Goal: Transaction & Acquisition: Purchase product/service

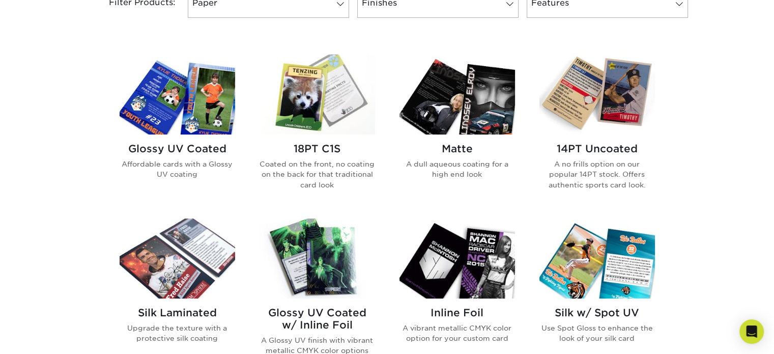
scroll to position [509, 0]
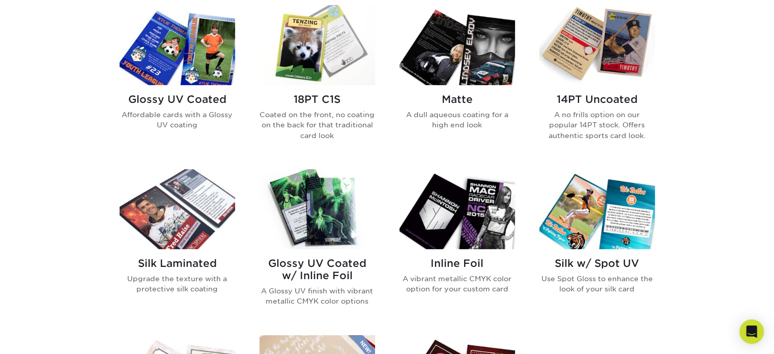
click at [309, 69] on img at bounding box center [318, 45] width 116 height 80
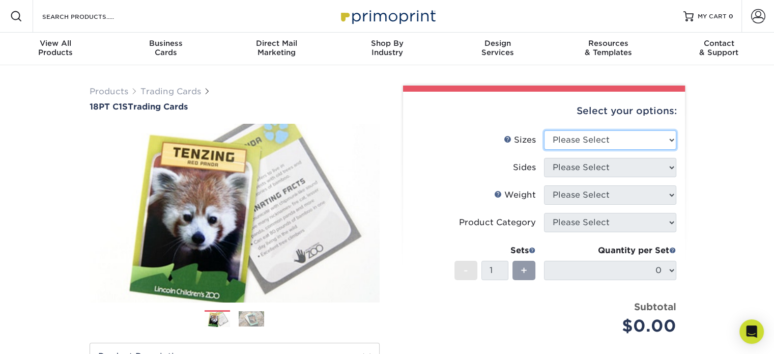
click at [587, 140] on select "Please Select 2.5" x 3.5"" at bounding box center [610, 139] width 132 height 19
click at [590, 176] on li "Sides Please Select" at bounding box center [544, 171] width 265 height 27
click at [585, 144] on select "Please Select 2.5" x 3.5"" at bounding box center [610, 139] width 132 height 19
select select "2.50x3.50"
click at [544, 130] on select "Please Select 2.5" x 3.5"" at bounding box center [610, 139] width 132 height 19
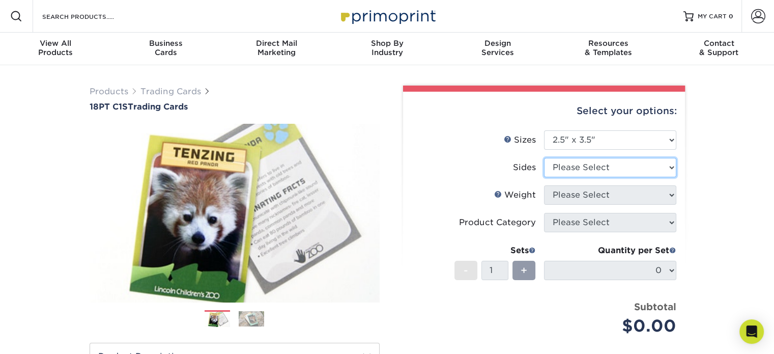
click at [580, 167] on select "Please Select Print Both Sides Print Front Only" at bounding box center [610, 167] width 132 height 19
select select "13abbda7-1d64-4f25-8bb2-c179b224825d"
click at [544, 158] on select "Please Select Print Both Sides Print Front Only" at bounding box center [610, 167] width 132 height 19
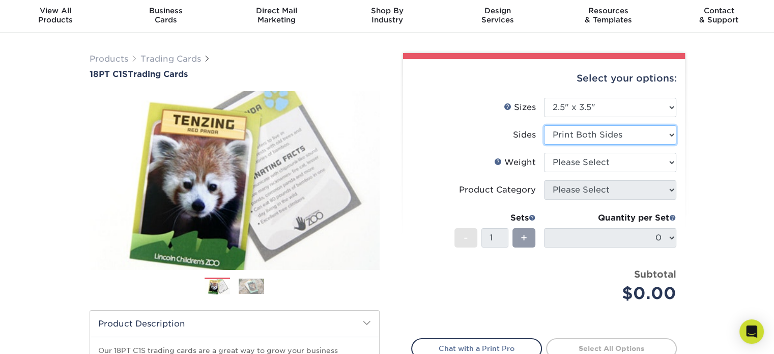
scroll to position [204, 0]
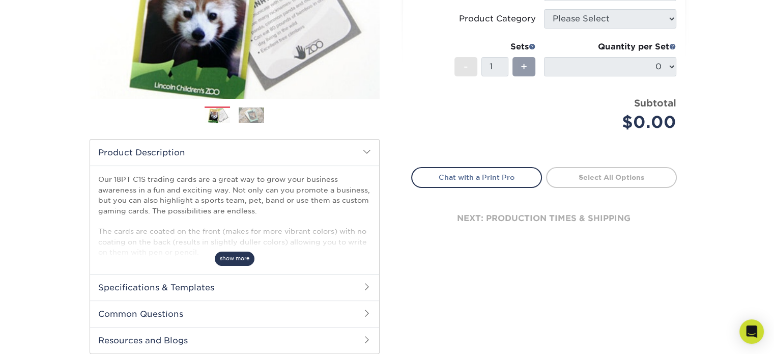
click at [233, 253] on span "show more" at bounding box center [235, 258] width 40 height 14
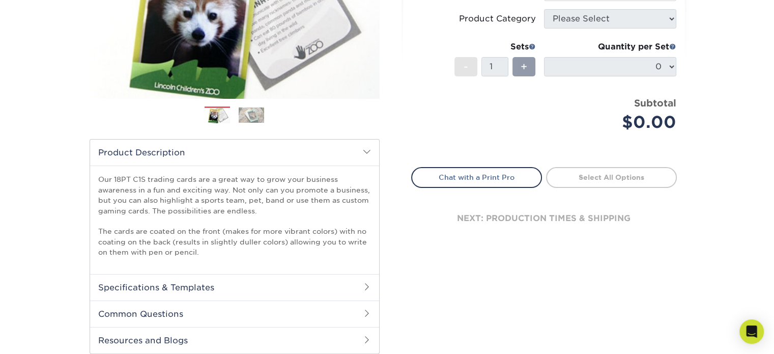
click at [206, 286] on h2 "Specifications & Templates" at bounding box center [234, 287] width 289 height 26
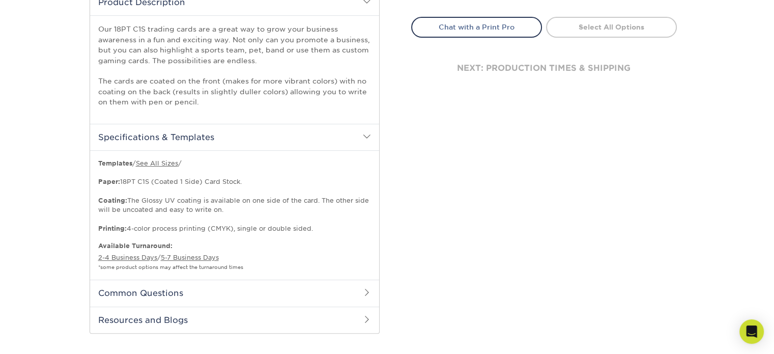
scroll to position [356, 0]
